Goal: Information Seeking & Learning: Learn about a topic

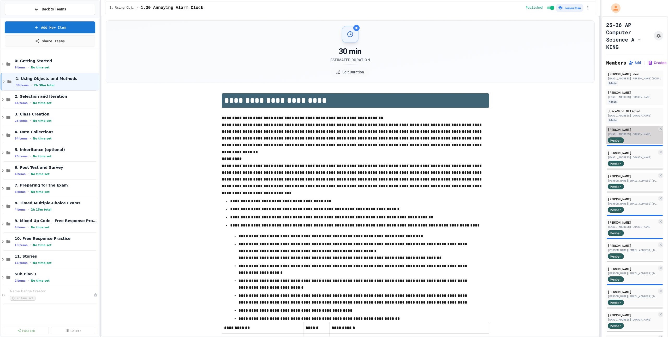
click at [632, 138] on div "Member" at bounding box center [621, 139] width 26 height 7
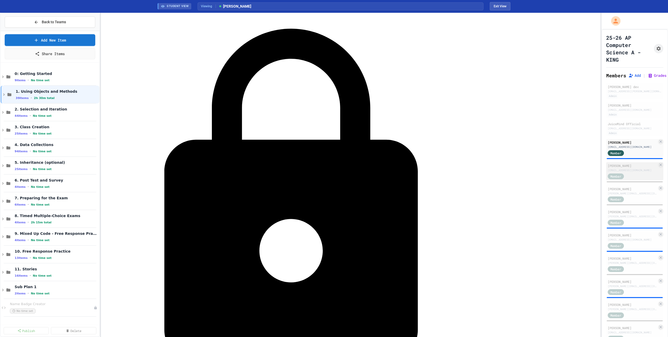
click at [632, 168] on div "[PERSON_NAME]" at bounding box center [632, 165] width 49 height 5
click at [635, 150] on div "Member" at bounding box center [632, 152] width 49 height 7
click at [657, 48] on icon "Assignment Settings" at bounding box center [659, 48] width 4 height 4
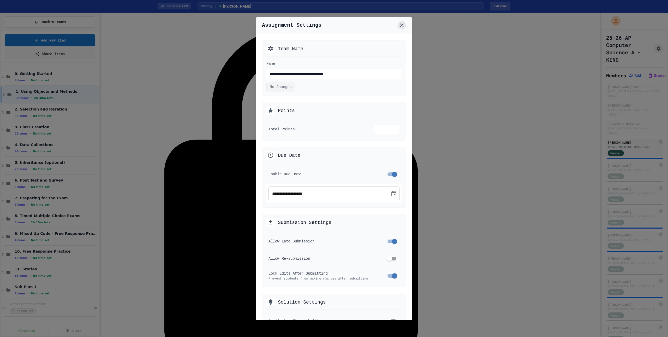
click at [403, 25] on icon at bounding box center [402, 25] width 6 height 6
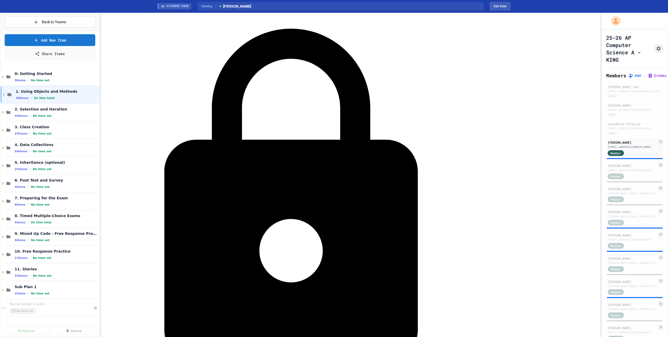
click at [176, 4] on span "STUDENT VIEW" at bounding box center [178, 6] width 22 height 4
click at [227, 4] on span "[PERSON_NAME]" at bounding box center [234, 6] width 33 height 5
click at [500, 6] on button "Exit View" at bounding box center [500, 6] width 21 height 8
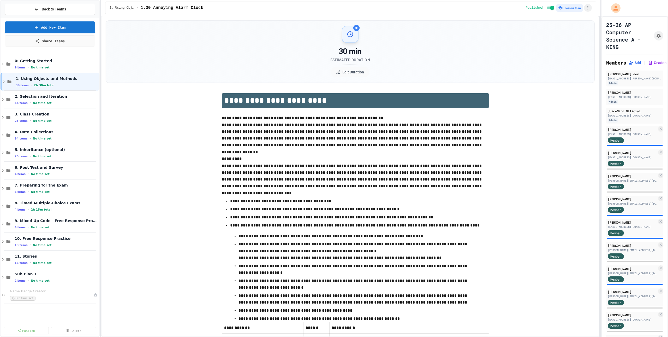
click at [587, 9] on icon "button" at bounding box center [587, 7] width 5 height 5
click at [565, 8] on div at bounding box center [334, 168] width 668 height 337
click at [614, 9] on icon "My Account" at bounding box center [616, 8] width 8 height 8
click at [503, 62] on div at bounding box center [334, 168] width 668 height 337
click at [622, 96] on div "[EMAIL_ADDRESS][DOMAIN_NAME]" at bounding box center [635, 97] width 54 height 4
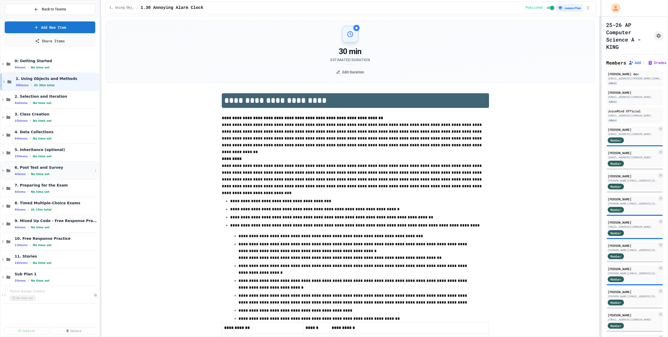
click at [36, 164] on div "6. Post Test and Survey 4 items • No time set" at bounding box center [50, 171] width 99 height 18
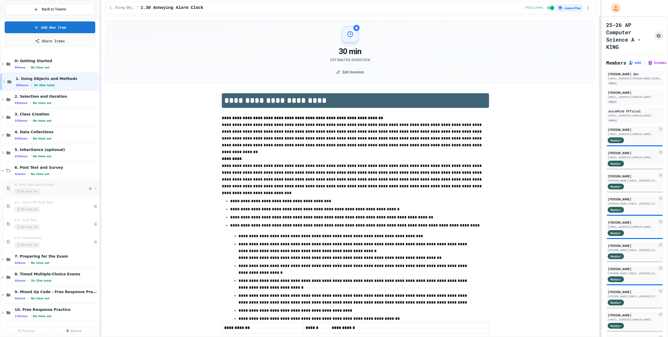
click at [29, 182] on div "6. Post Test and Survey No time set" at bounding box center [52, 188] width 94 height 18
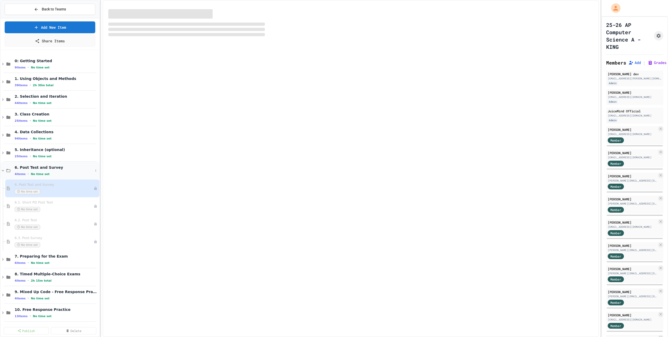
click at [37, 168] on span "6. Post Test and Survey" at bounding box center [54, 167] width 79 height 5
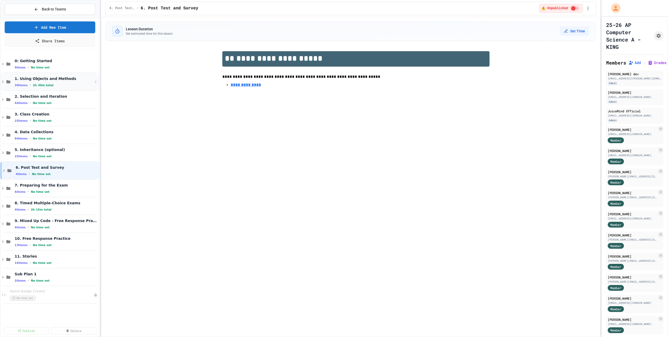
click at [33, 76] on div "1. Using Objects and Methods 39 items • 2h 30m total" at bounding box center [50, 82] width 99 height 18
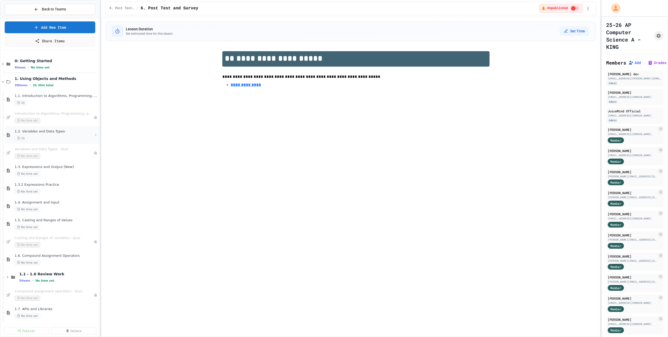
click at [48, 129] on span "1.2. Variables and Data Types" at bounding box center [54, 131] width 79 height 4
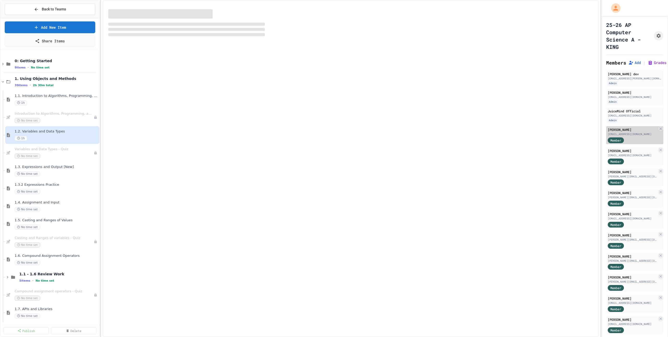
click at [630, 133] on div "[EMAIL_ADDRESS][DOMAIN_NAME]" at bounding box center [632, 134] width 49 height 4
